Goal: Check status

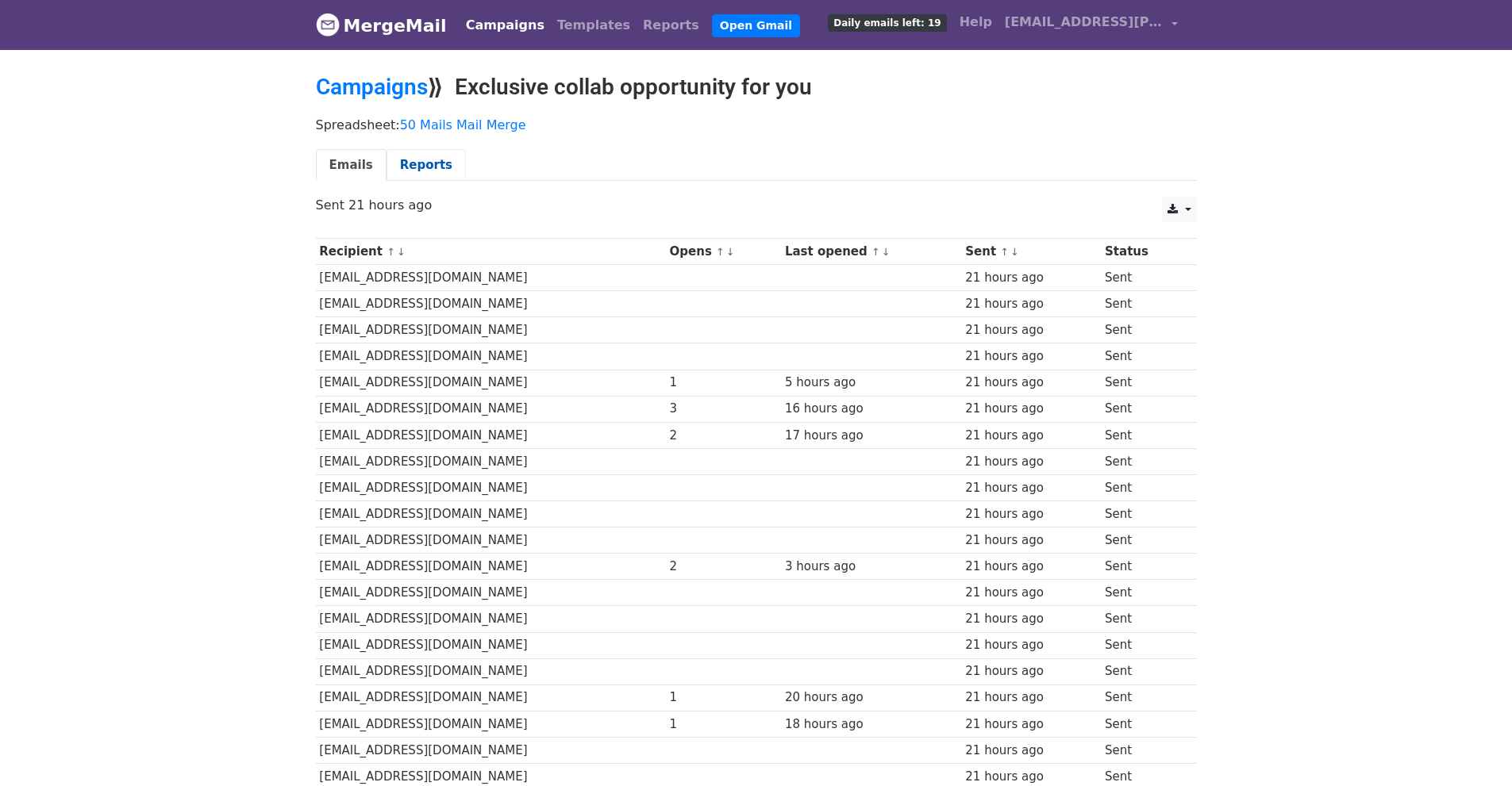
click at [414, 156] on link "Reports" at bounding box center [426, 165] width 79 height 32
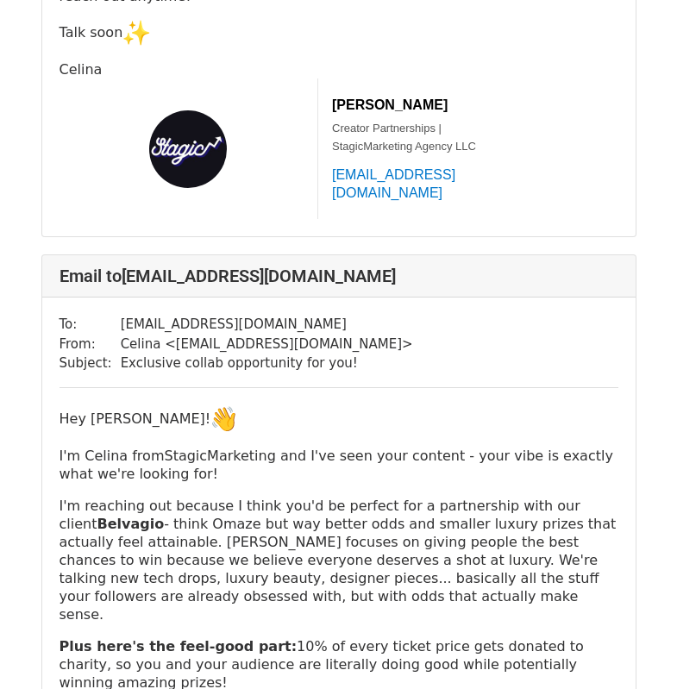
scroll to position [1035, 0]
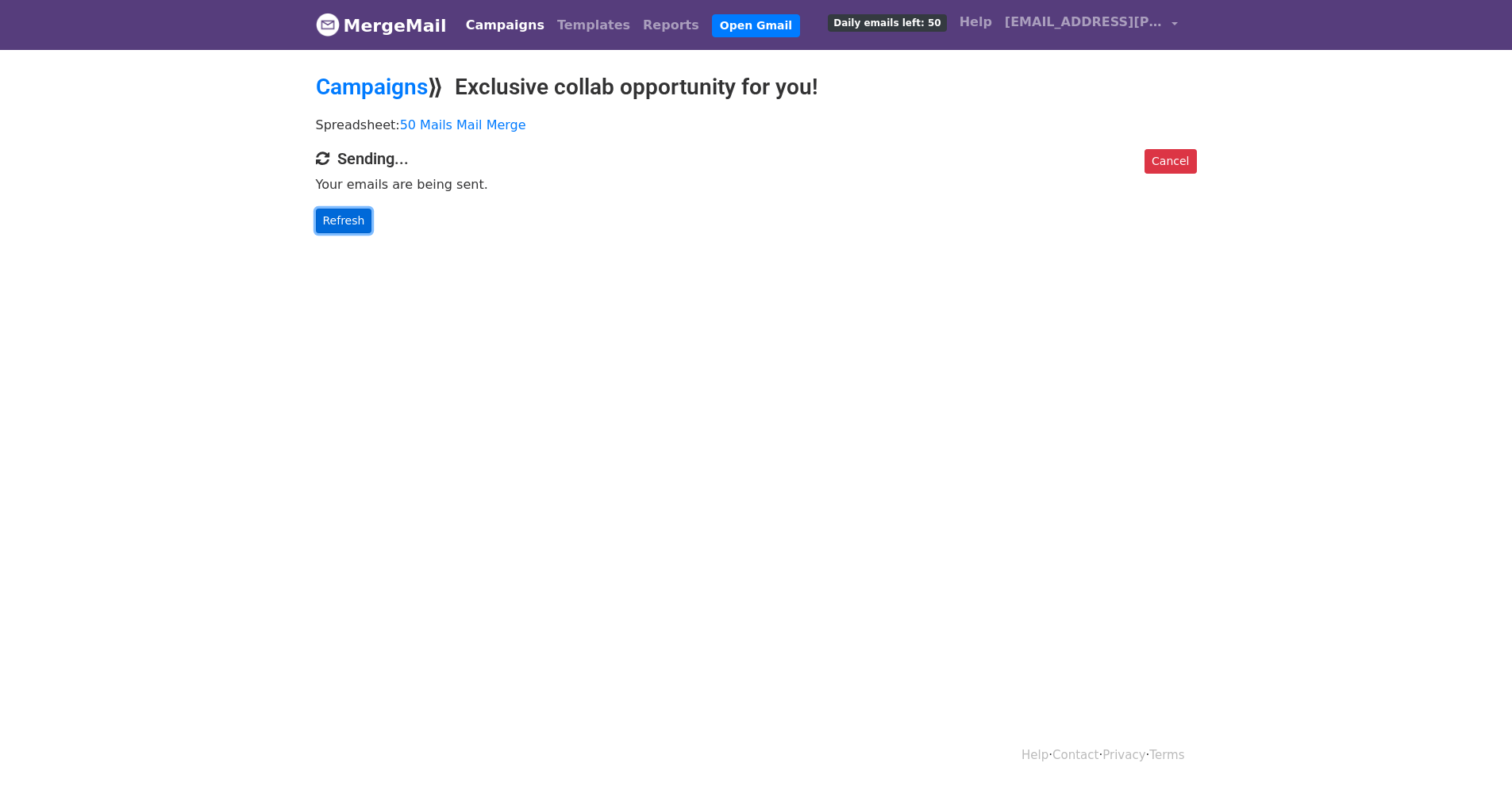
click at [332, 216] on link "Refresh" at bounding box center [343, 221] width 56 height 25
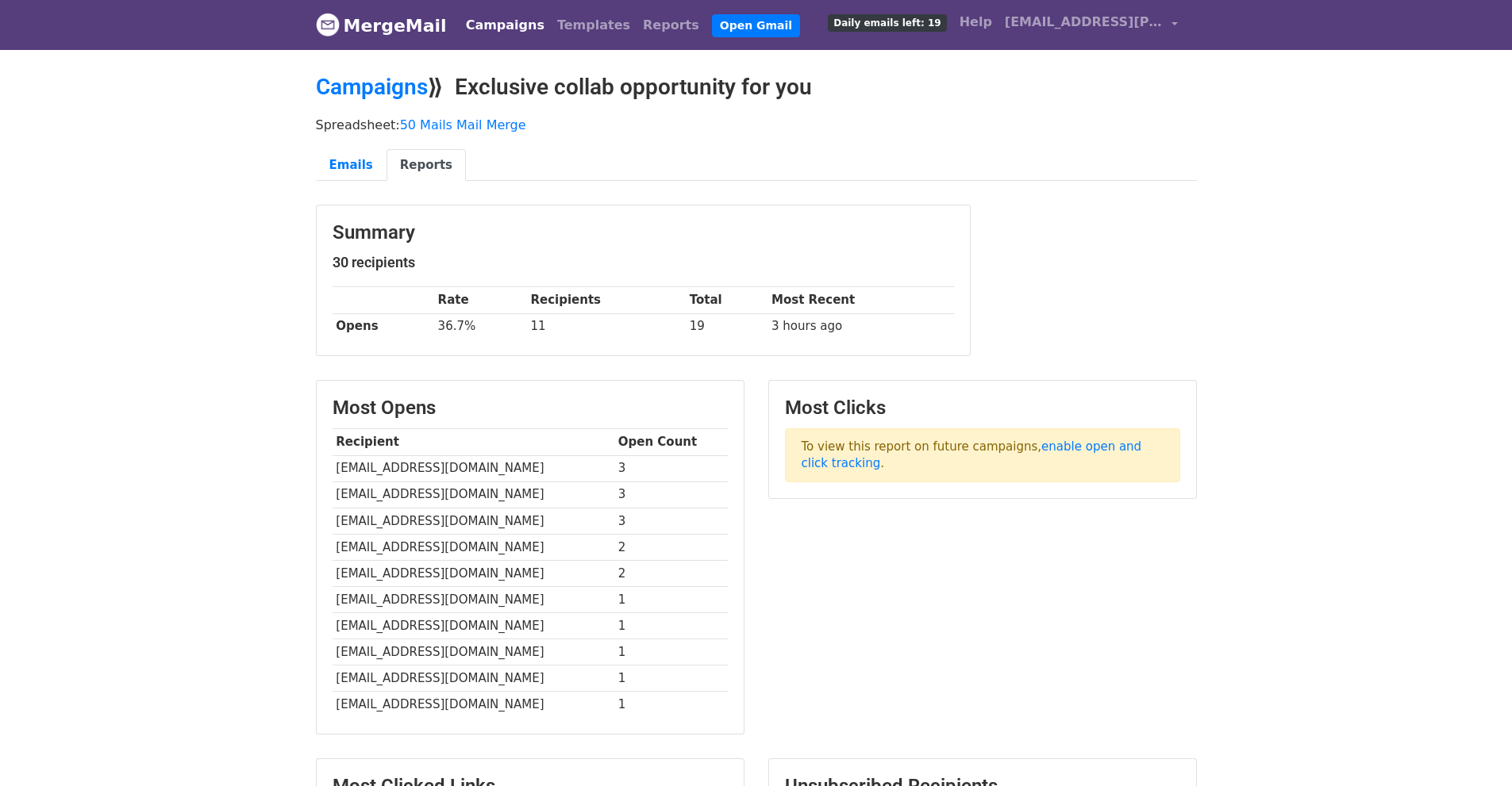
click at [285, 246] on body "MergeMail Campaigns Templates Reports Open Gmail Daily emails left: 19 Help cel…" at bounding box center [756, 479] width 1512 height 957
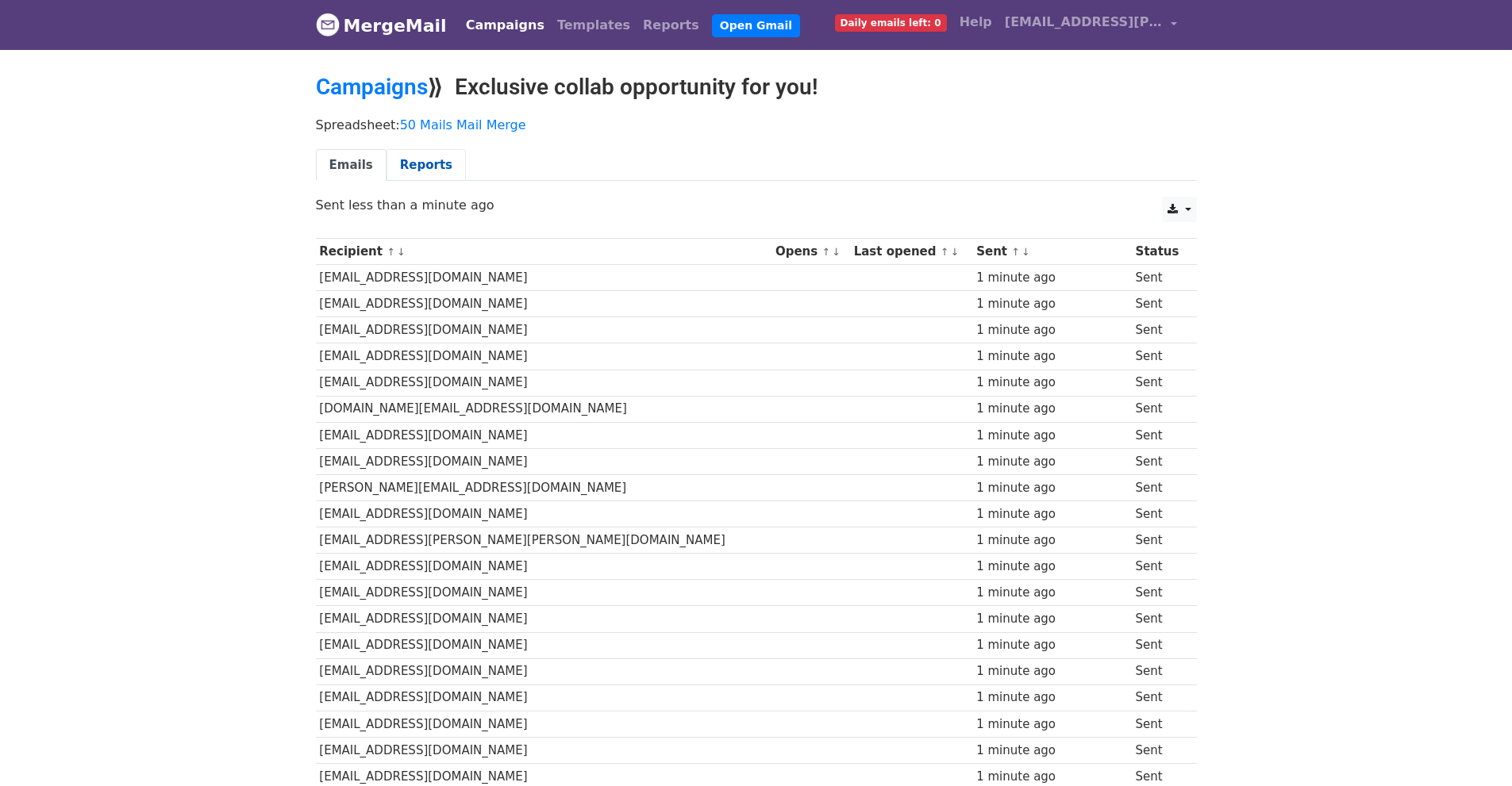
click at [442, 159] on link "Reports" at bounding box center [426, 165] width 79 height 32
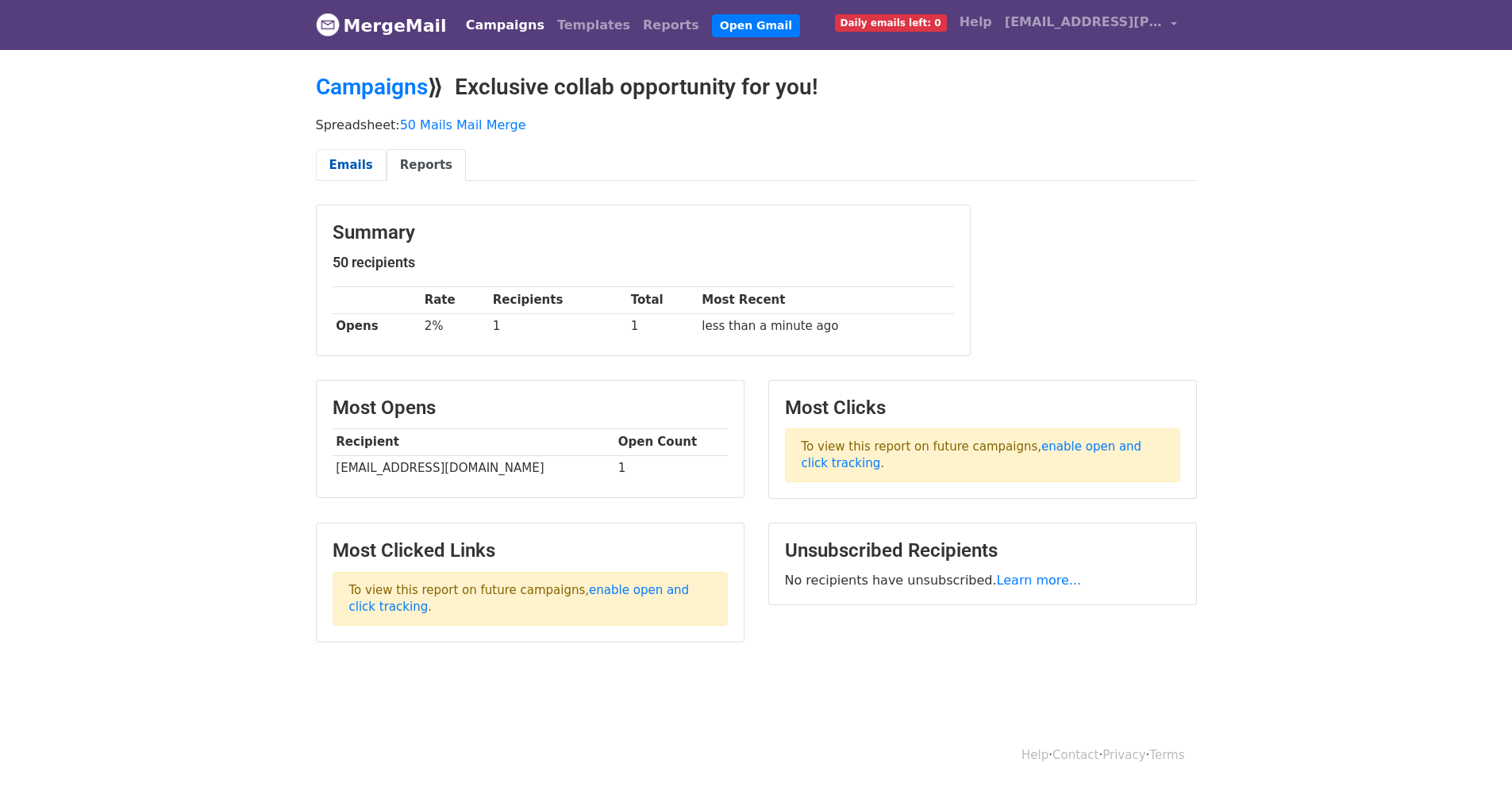
click at [354, 164] on link "Emails" at bounding box center [351, 165] width 71 height 32
